Goal: Task Accomplishment & Management: Manage account settings

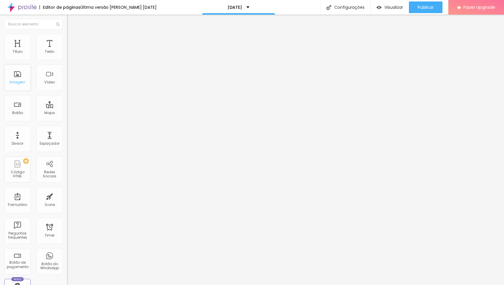
click at [16, 80] on div "Imagem" at bounding box center [17, 77] width 26 height 26
click at [18, 87] on div "Imagem" at bounding box center [17, 77] width 26 height 26
click at [18, 82] on div "Imagem" at bounding box center [18, 82] width 16 height 4
click at [67, 50] on span "Trocar imagem" at bounding box center [83, 47] width 32 height 5
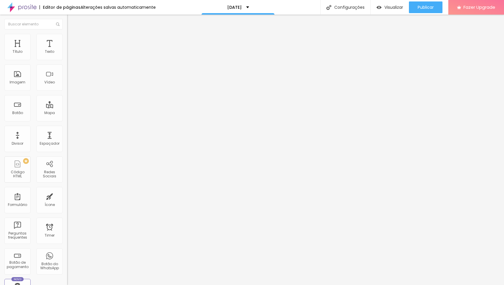
click at [72, 41] on span "Avançado" at bounding box center [81, 43] width 19 height 5
click at [67, 38] on li "Estilo" at bounding box center [100, 37] width 67 height 6
click at [67, 33] on img at bounding box center [69, 30] width 5 height 5
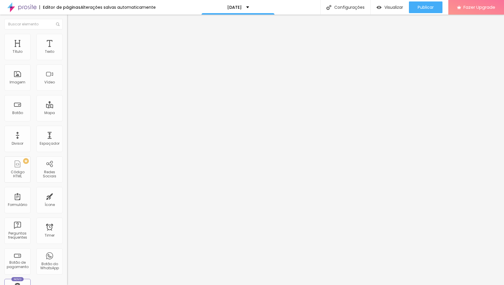
click at [67, 197] on div "Editar Imagem Conteúdo Estilo Avançado Trocar imagem Descrição da imagem (Alt) …" at bounding box center [100, 150] width 67 height 270
click at [67, 50] on span "Trocar imagem" at bounding box center [83, 47] width 32 height 5
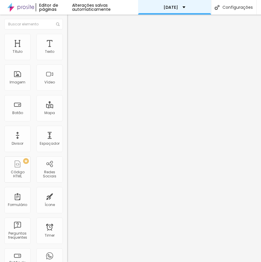
click at [67, 50] on span "Trocar imagem" at bounding box center [83, 47] width 32 height 5
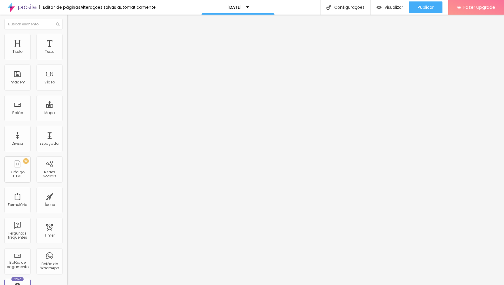
click at [67, 50] on span "Trocar imagem" at bounding box center [83, 47] width 32 height 5
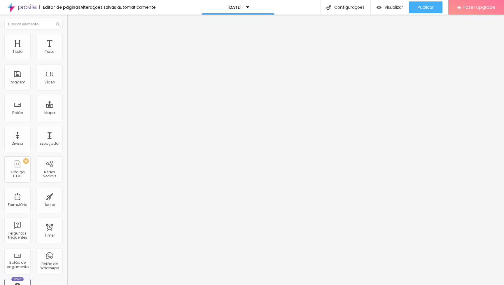
click at [125, 284] on div at bounding box center [252, 288] width 504 height 0
click at [97, 284] on div "Subindo 11/19 arquivos" at bounding box center [252, 286] width 504 height 3
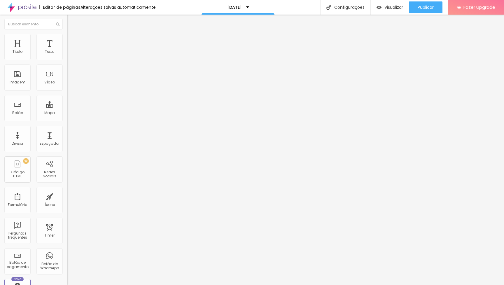
scroll to position [89, 0]
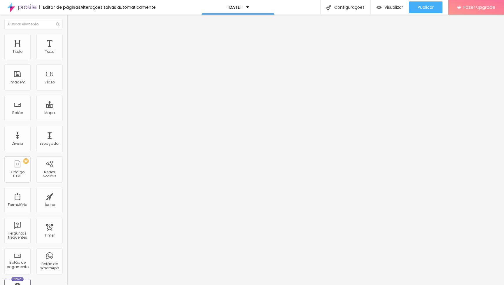
scroll to position [48, 0]
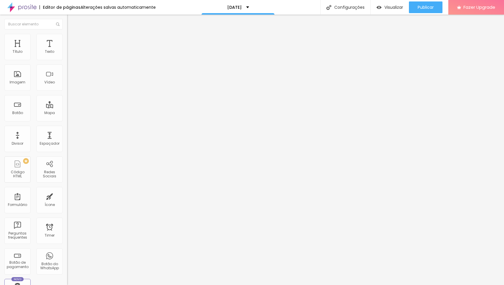
click at [103, 284] on div at bounding box center [252, 288] width 504 height 0
click at [67, 50] on span "Trocar imagem" at bounding box center [83, 47] width 32 height 5
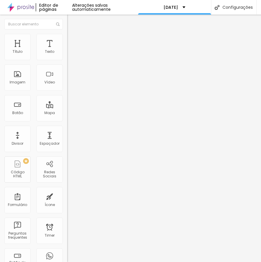
click at [67, 50] on span "Trocar imagem" at bounding box center [83, 47] width 32 height 5
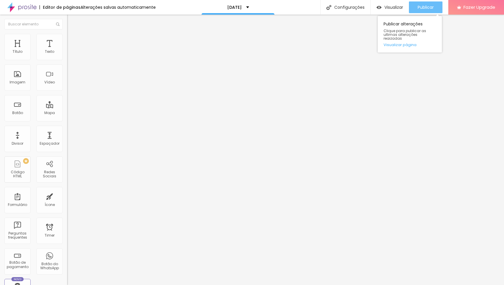
click at [424, 8] on span "Publicar" at bounding box center [425, 7] width 16 height 5
click at [379, 7] on img "button" at bounding box center [378, 7] width 5 height 5
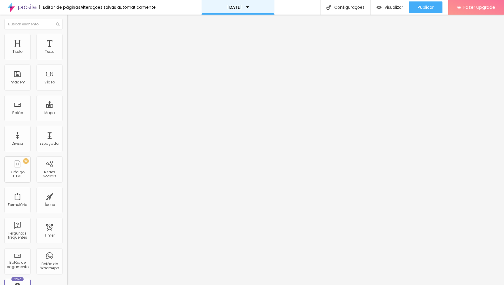
click at [240, 10] on div "Natal 2024" at bounding box center [237, 7] width 73 height 15
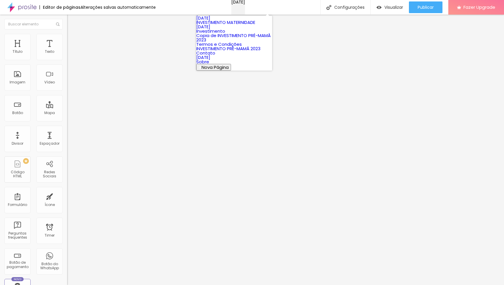
click at [240, 4] on p "Natal 2024" at bounding box center [238, 2] width 14 height 4
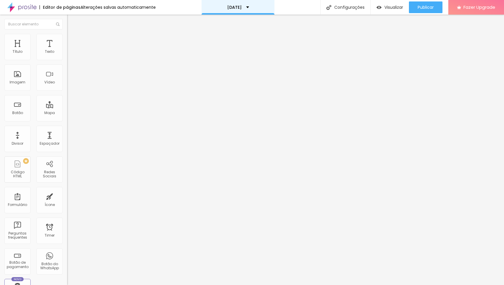
click at [240, 8] on p "Natal 2024" at bounding box center [234, 7] width 15 height 4
click at [67, 59] on div "Contato" at bounding box center [100, 54] width 67 height 10
click at [72, 40] on span "Estilo" at bounding box center [76, 37] width 9 height 5
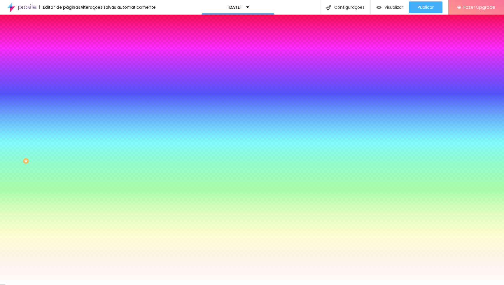
click at [69, 135] on icon "button" at bounding box center [70, 132] width 3 height 3
type input "#FFFFFF"
drag, startPoint x: 85, startPoint y: 250, endPoint x: 76, endPoint y: 205, distance: 45.8
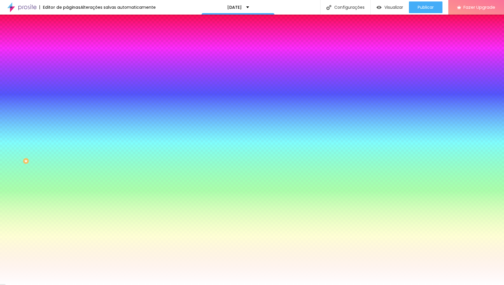
click at [59, 284] on div at bounding box center [252, 285] width 504 height 0
click at [70, 63] on icon "button" at bounding box center [71, 62] width 2 height 2
type input "#000000"
drag, startPoint x: 86, startPoint y: 176, endPoint x: 79, endPoint y: 189, distance: 14.1
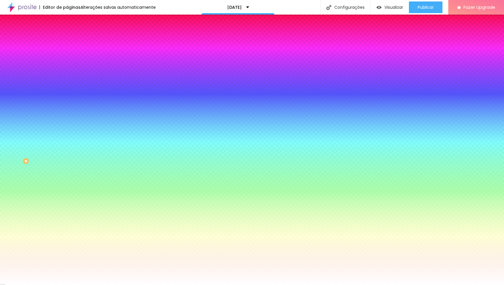
click at [79, 189] on body "Editor de páginas Alterações salvas automaticamente Natal 2024 Configurações Co…" at bounding box center [252, 142] width 504 height 285
click at [78, 284] on div at bounding box center [252, 285] width 504 height 0
click at [70, 190] on icon "button" at bounding box center [71, 189] width 2 height 2
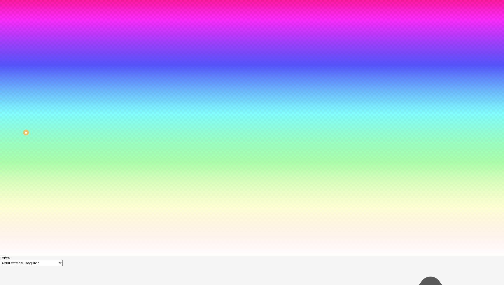
scroll to position [28, 0]
type input "#000000"
drag, startPoint x: 91, startPoint y: 275, endPoint x: 80, endPoint y: 284, distance: 14.0
click at [59, 257] on div at bounding box center [252, 257] width 504 height 0
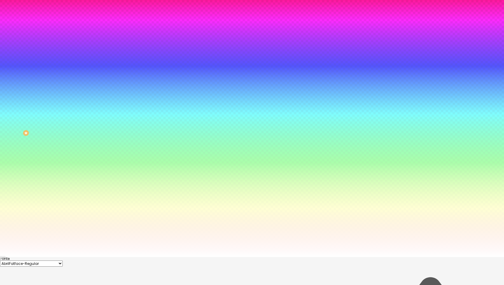
scroll to position [0, 0]
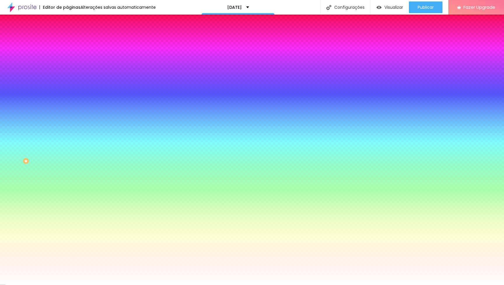
click at [70, 79] on icon "button" at bounding box center [71, 78] width 2 height 2
click at [76, 284] on div at bounding box center [252, 285] width 504 height 0
click at [70, 151] on icon "button" at bounding box center [71, 149] width 2 height 2
click at [93, 284] on div at bounding box center [252, 285] width 504 height 0
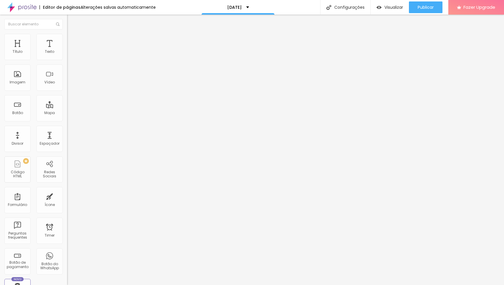
click at [72, 39] on span "Estilo" at bounding box center [76, 37] width 9 height 5
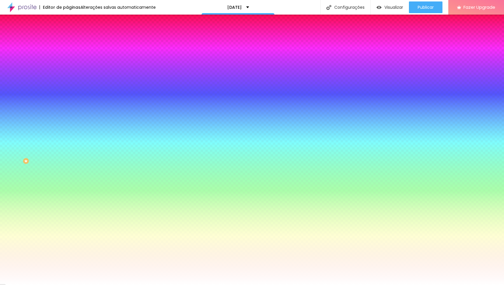
click at [67, 115] on div at bounding box center [100, 115] width 67 height 0
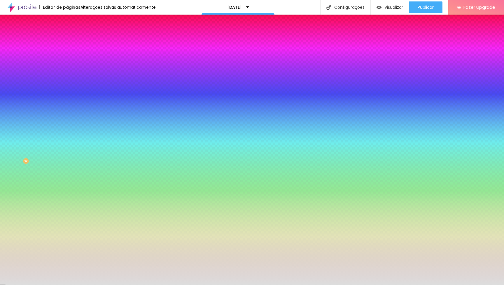
drag, startPoint x: 18, startPoint y: 137, endPoint x: 8, endPoint y: 138, distance: 10.0
click at [67, 120] on div at bounding box center [100, 120] width 67 height 0
type input "#DFDFDF"
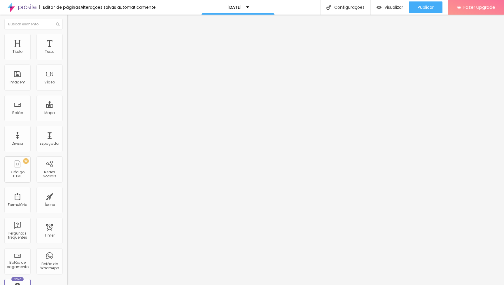
click at [72, 40] on span "Estilo" at bounding box center [76, 37] width 9 height 5
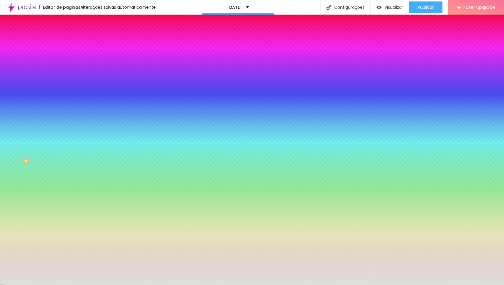
click at [67, 65] on button "button" at bounding box center [71, 62] width 8 height 6
click at [126, 284] on div at bounding box center [252, 285] width 504 height 0
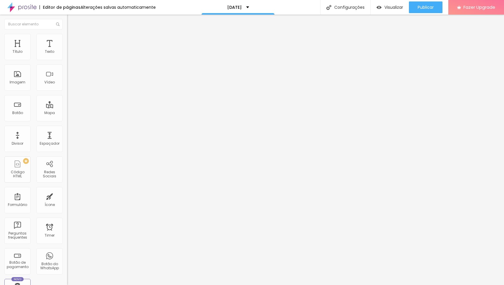
click at [67, 40] on img at bounding box center [69, 42] width 5 height 5
click at [72, 40] on span "Estilo" at bounding box center [76, 37] width 9 height 5
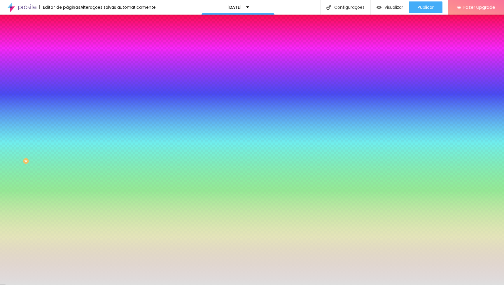
click at [70, 79] on icon "button" at bounding box center [71, 78] width 2 height 2
type input "#FFFFFF"
drag, startPoint x: 83, startPoint y: 154, endPoint x: 71, endPoint y: 140, distance: 18.4
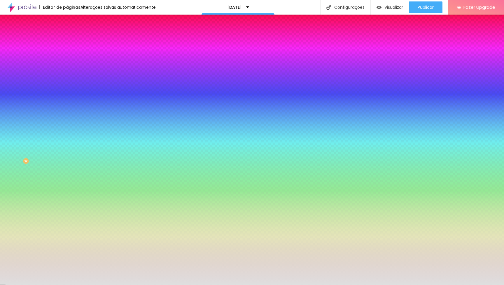
click at [88, 284] on div at bounding box center [252, 285] width 504 height 0
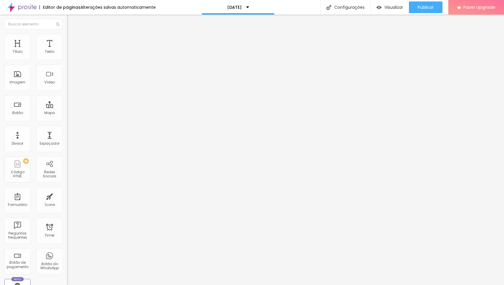
click at [67, 42] on ul "Conteúdo Estilo Avançado" at bounding box center [100, 36] width 67 height 17
click at [72, 40] on span "Estilo" at bounding box center [76, 37] width 9 height 5
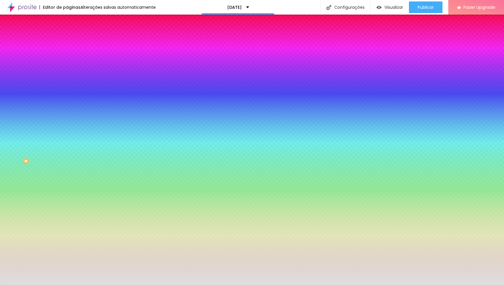
click at [72, 188] on icon "button" at bounding box center [72, 187] width 1 height 1
drag, startPoint x: 88, startPoint y: 275, endPoint x: 85, endPoint y: 280, distance: 5.7
click at [85, 280] on div at bounding box center [252, 142] width 504 height 285
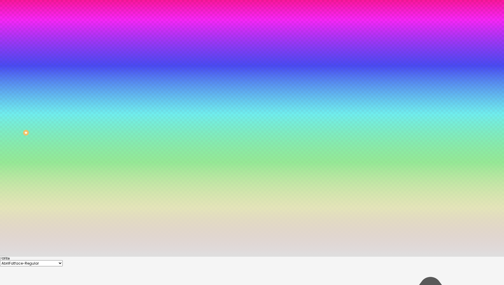
scroll to position [28, 0]
type input "#9B9898"
click at [82, 257] on div at bounding box center [252, 114] width 504 height 285
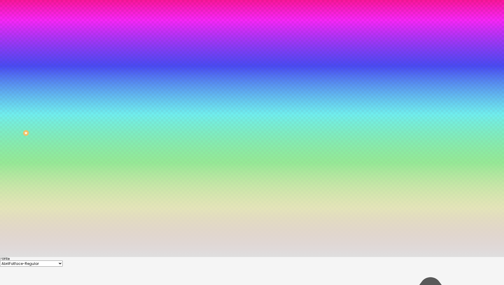
click at [10, 84] on div at bounding box center [9, 83] width 1 height 1
click at [87, 257] on div at bounding box center [252, 257] width 504 height 0
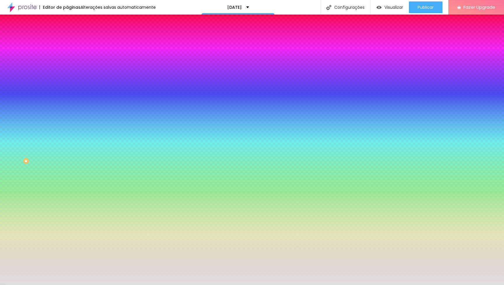
click at [67, 137] on button "button" at bounding box center [71, 134] width 8 height 6
type input "#FFFFFF"
drag, startPoint x: 85, startPoint y: 225, endPoint x: 77, endPoint y: 212, distance: 15.4
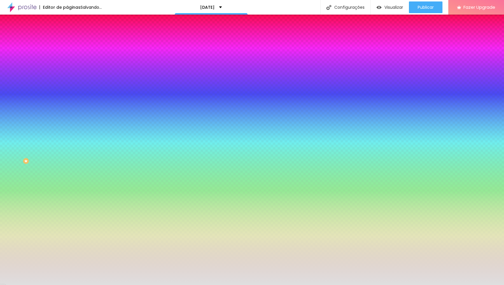
click at [82, 284] on div at bounding box center [252, 285] width 504 height 0
click at [67, 65] on button "button" at bounding box center [71, 62] width 8 height 6
type input "#FFFFFF"
drag, startPoint x: 87, startPoint y: 159, endPoint x: 77, endPoint y: 140, distance: 21.3
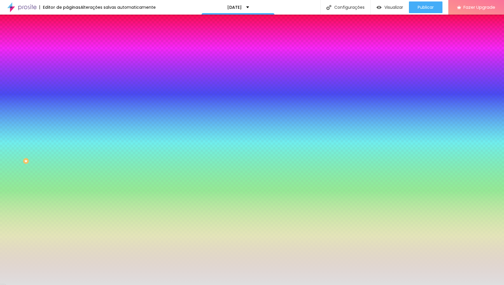
click at [112, 284] on div at bounding box center [252, 285] width 504 height 0
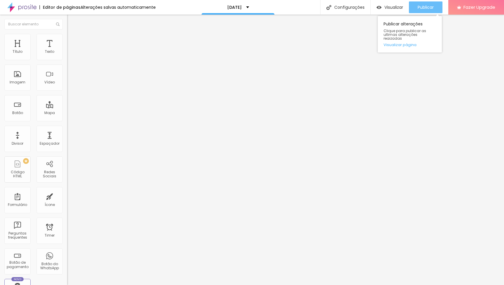
click at [421, 10] on span "Publicar" at bounding box center [425, 7] width 16 height 5
click at [67, 120] on input "[URL][DOMAIN_NAME]" at bounding box center [102, 117] width 70 height 6
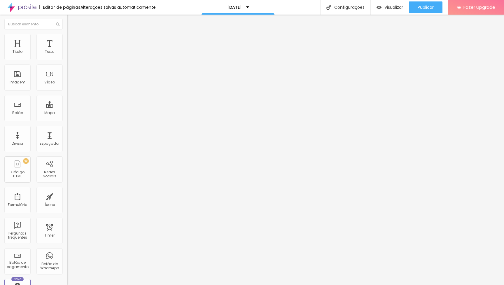
paste input "5"
type input "[URL][DOMAIN_NAME]"
click at [67, 130] on div "Texto QUERO RESERVAR Alinhamento [GEOGRAPHIC_DATA] Link URL [URL][DOMAIN_NAME] …" at bounding box center [100, 87] width 67 height 85
click at [419, 9] on span "Publicar" at bounding box center [425, 7] width 16 height 5
click at [72, 40] on span "Estilo" at bounding box center [76, 37] width 9 height 5
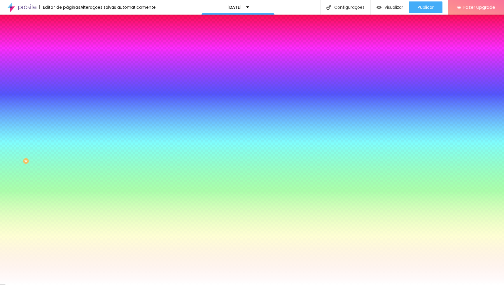
click at [72, 41] on span "Avançado" at bounding box center [81, 43] width 19 height 5
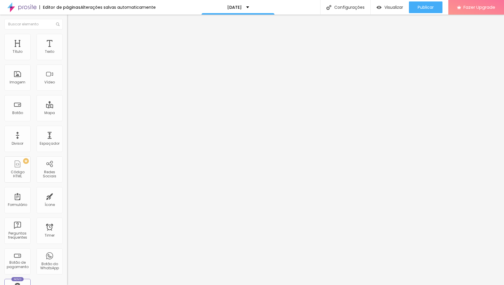
type input "13"
type input "20"
type input "26"
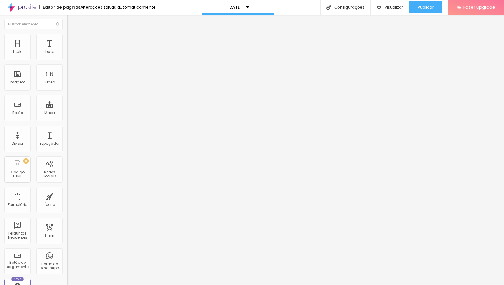
type input "26"
type input "28"
type input "29"
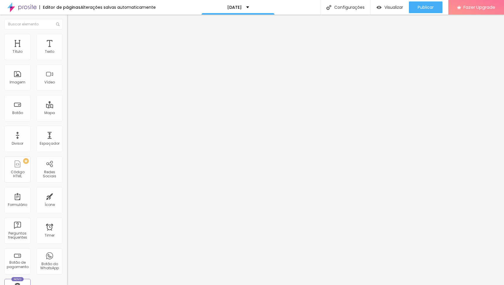
type input "30"
type input "29"
type input "28"
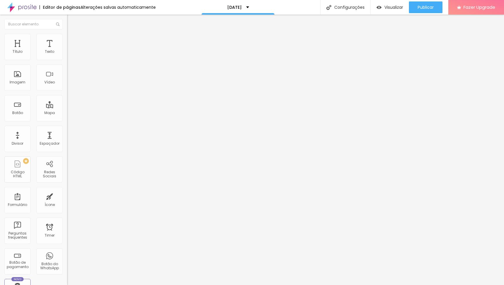
type input "28"
type input "27"
type input "26"
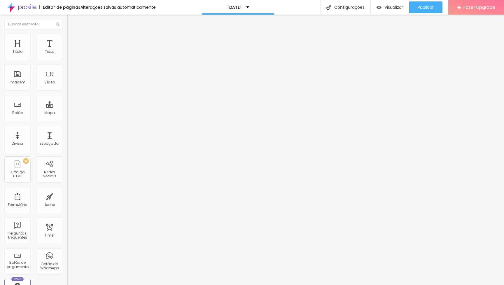
type input "25"
type input "24"
type input "23"
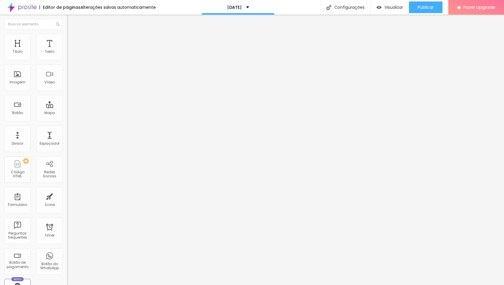
type input "23"
type input "22"
type input "21"
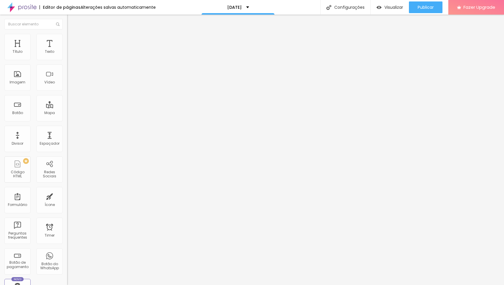
drag, startPoint x: 18, startPoint y: 58, endPoint x: 22, endPoint y: 57, distance: 3.9
type input "21"
click at [67, 113] on input "range" at bounding box center [86, 115] width 38 height 5
